Goal: Task Accomplishment & Management: Complete application form

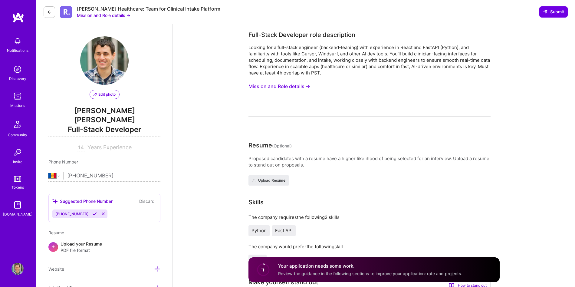
select select "AD"
click at [20, 128] on img at bounding box center [17, 124] width 15 height 15
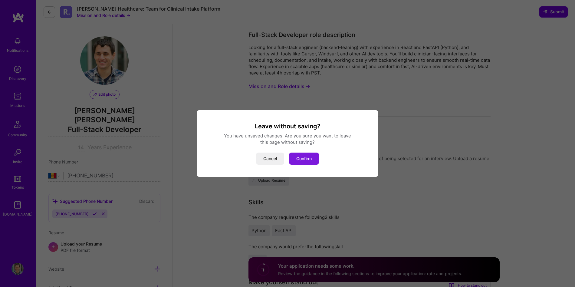
click at [307, 156] on button "Confirm" at bounding box center [304, 158] width 30 height 12
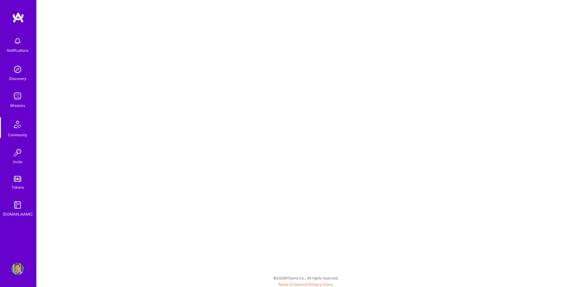
click at [18, 111] on div "Notifications Discovery Missions Community Invite Tokens [DOMAIN_NAME]" at bounding box center [18, 125] width 36 height 183
click at [18, 102] on div "Missions" at bounding box center [17, 105] width 15 height 6
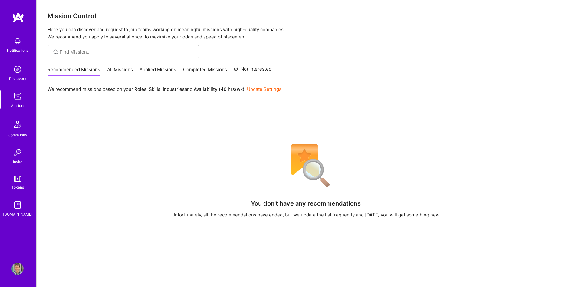
click at [133, 67] on div "Recommended Missions All Missions Applied Missions Completed Missions Not Inter…" at bounding box center [159, 69] width 224 height 13
click at [126, 67] on link "All Missions" at bounding box center [120, 71] width 26 height 10
